Goal: Information Seeking & Learning: Find contact information

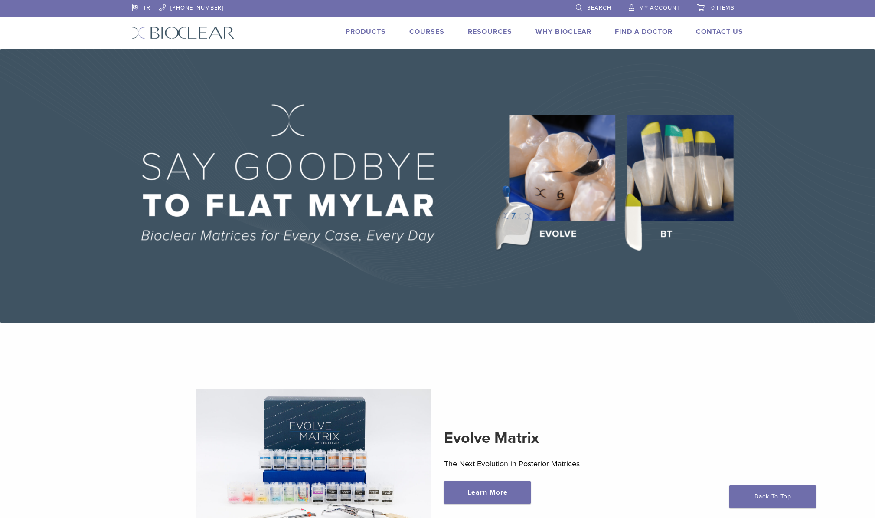
click at [375, 34] on link "Products" at bounding box center [366, 31] width 40 height 9
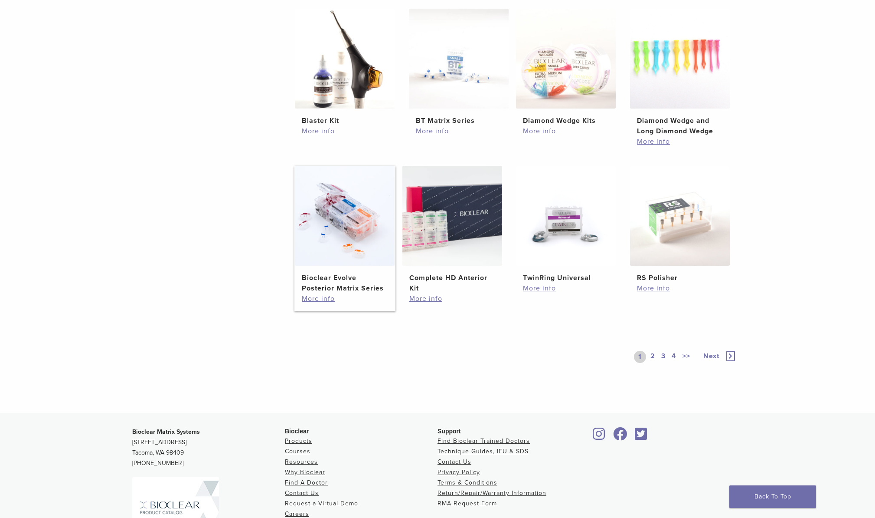
scroll to position [486, 0]
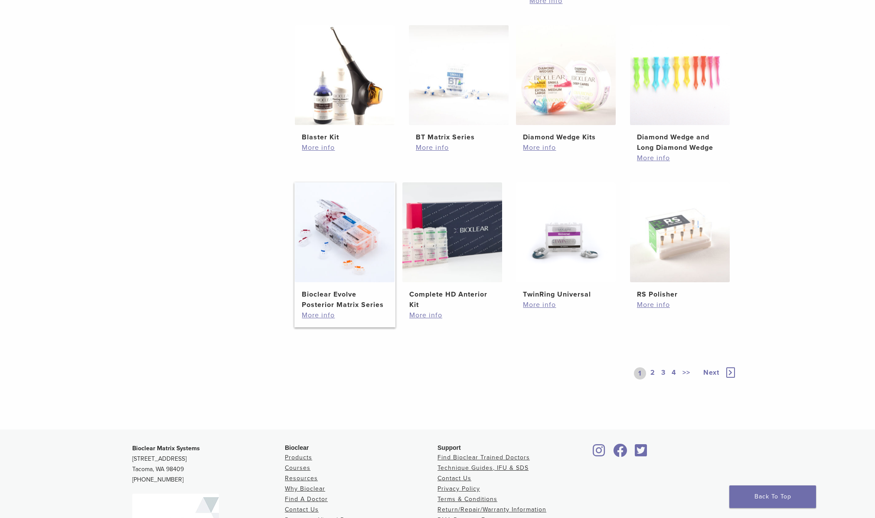
click at [362, 224] on img at bounding box center [345, 232] width 100 height 100
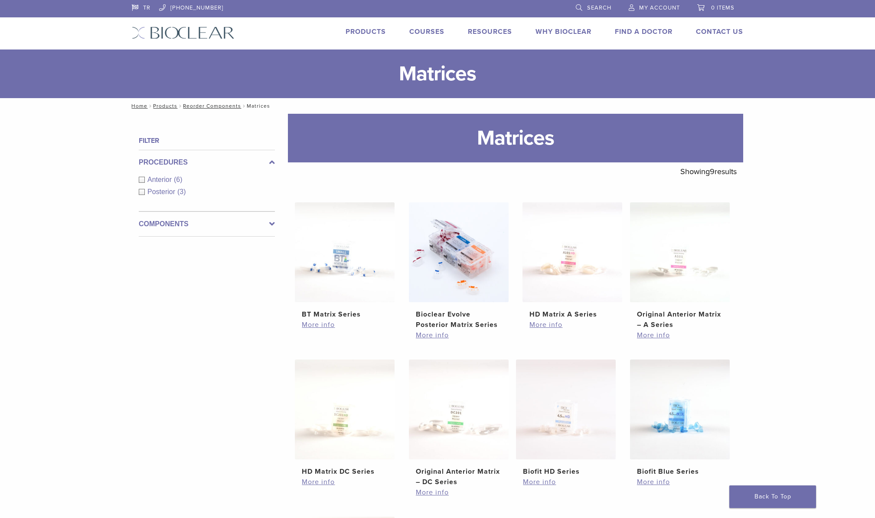
click at [196, 34] on img at bounding box center [183, 32] width 103 height 13
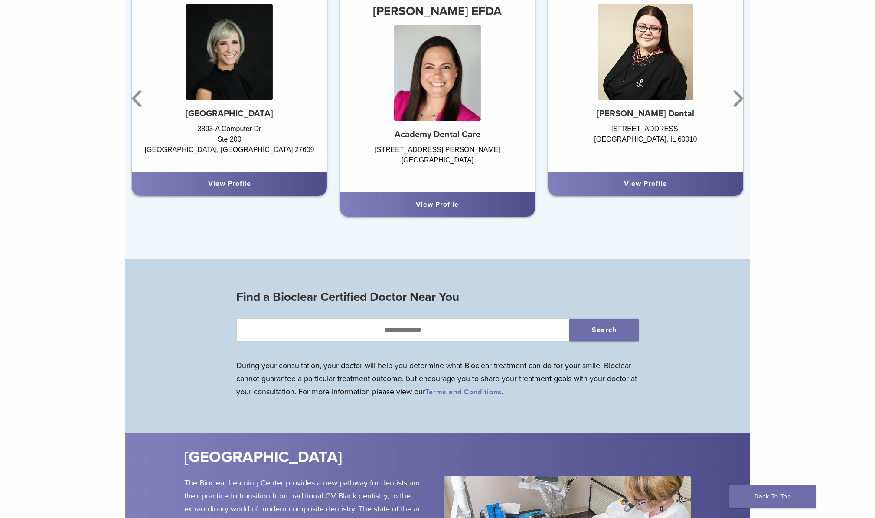
scroll to position [674, 0]
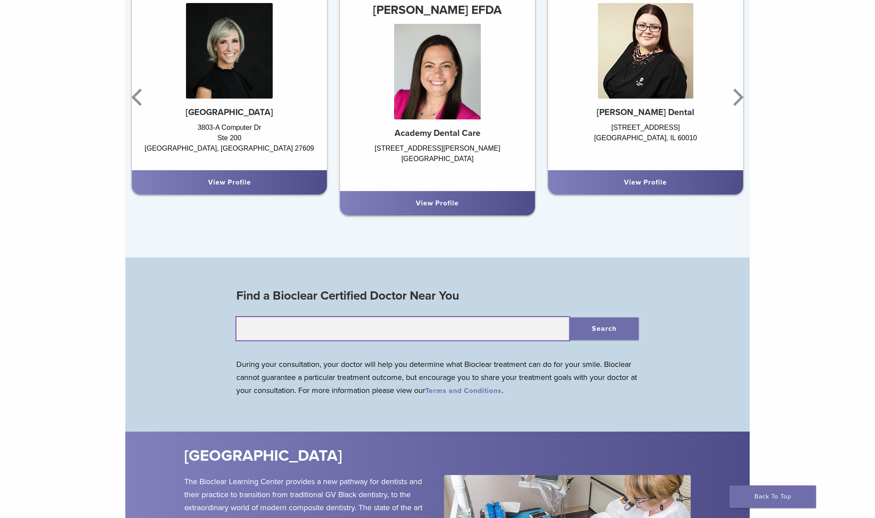
click at [416, 332] on input "text" at bounding box center [402, 328] width 333 height 23
type input "*****"
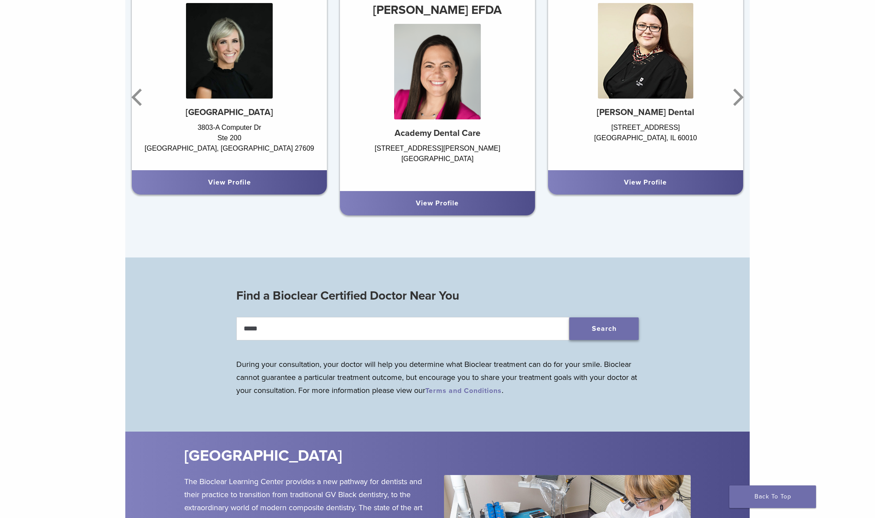
click at [619, 331] on button "Search" at bounding box center [604, 328] width 69 height 23
